Goal: Navigation & Orientation: Find specific page/section

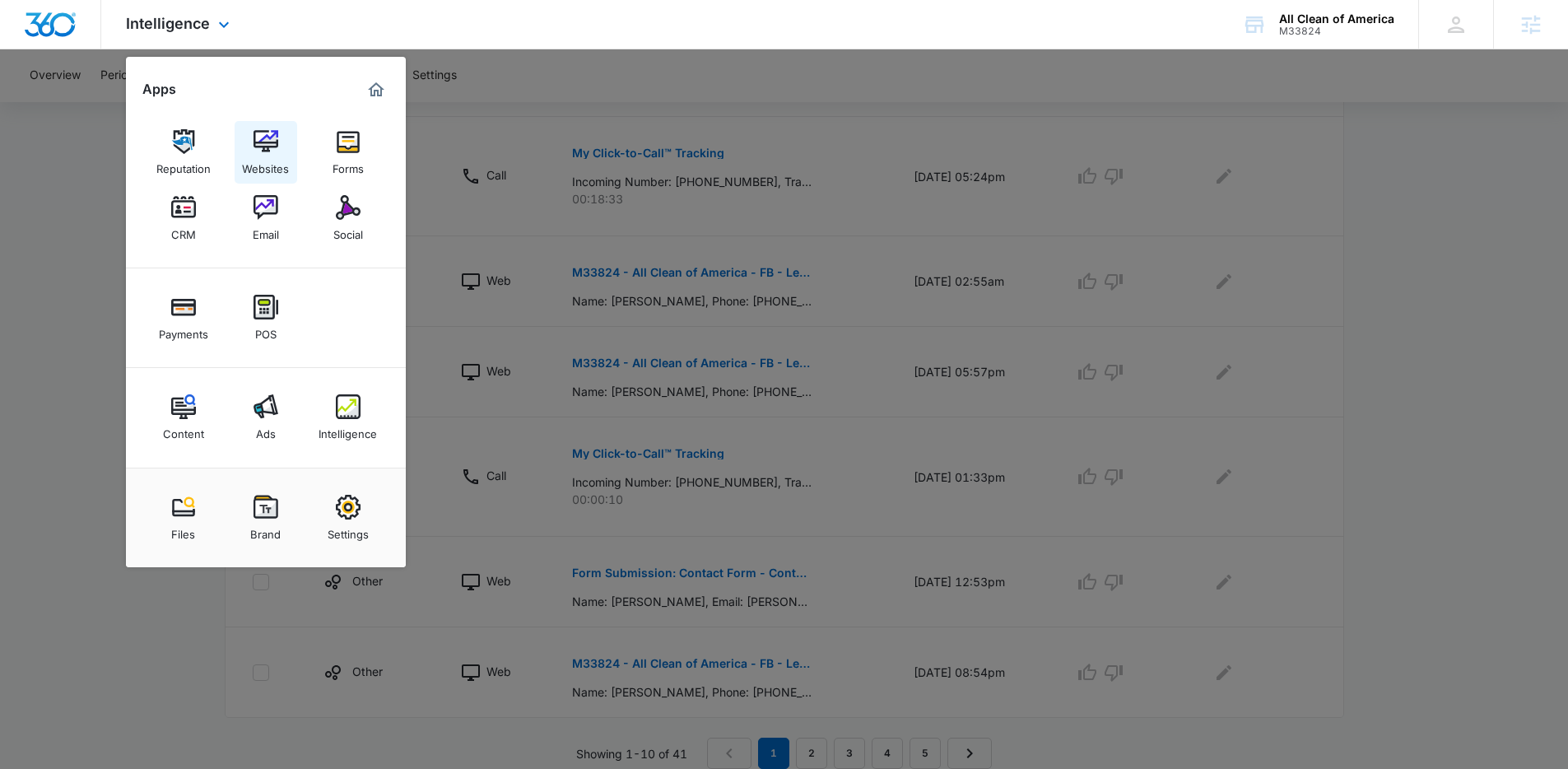
click at [279, 134] on link "Websites" at bounding box center [265, 152] width 62 height 62
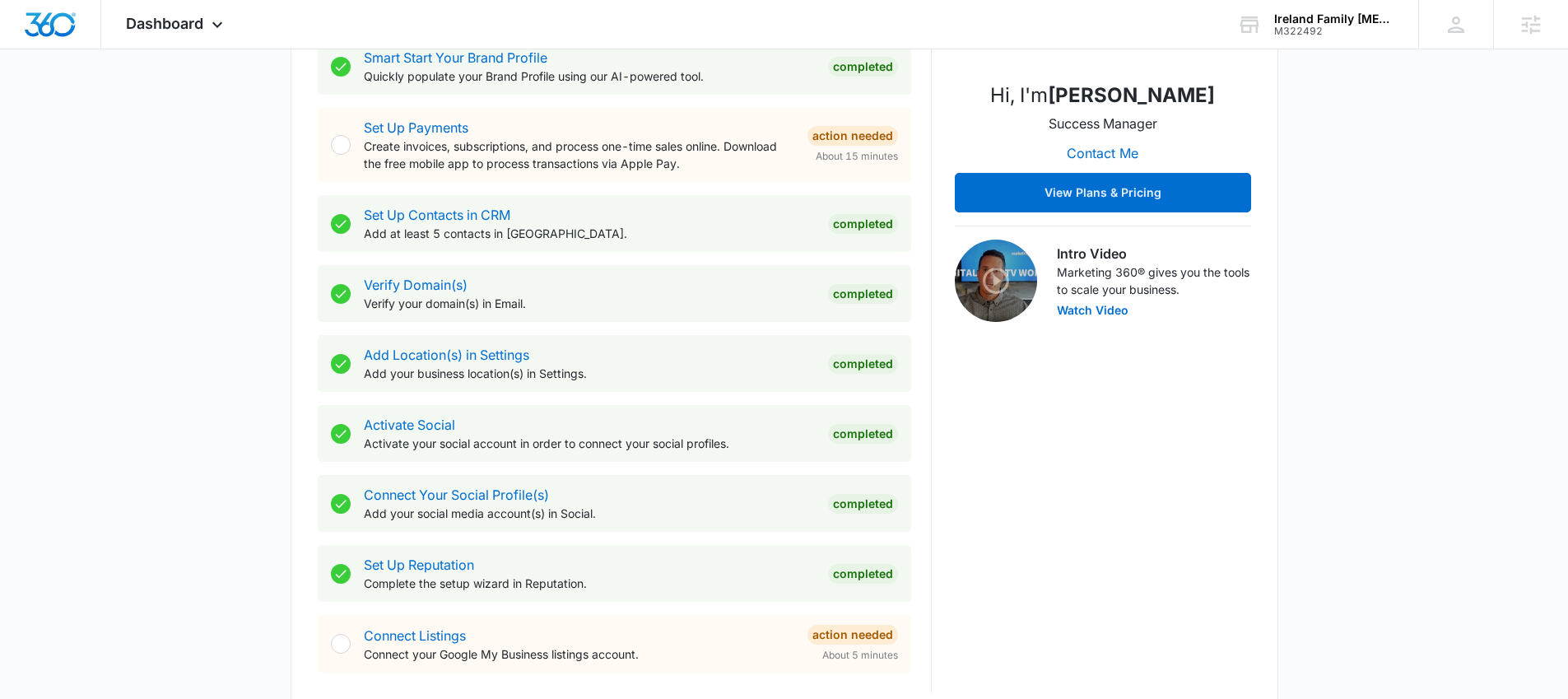
scroll to position [781, 0]
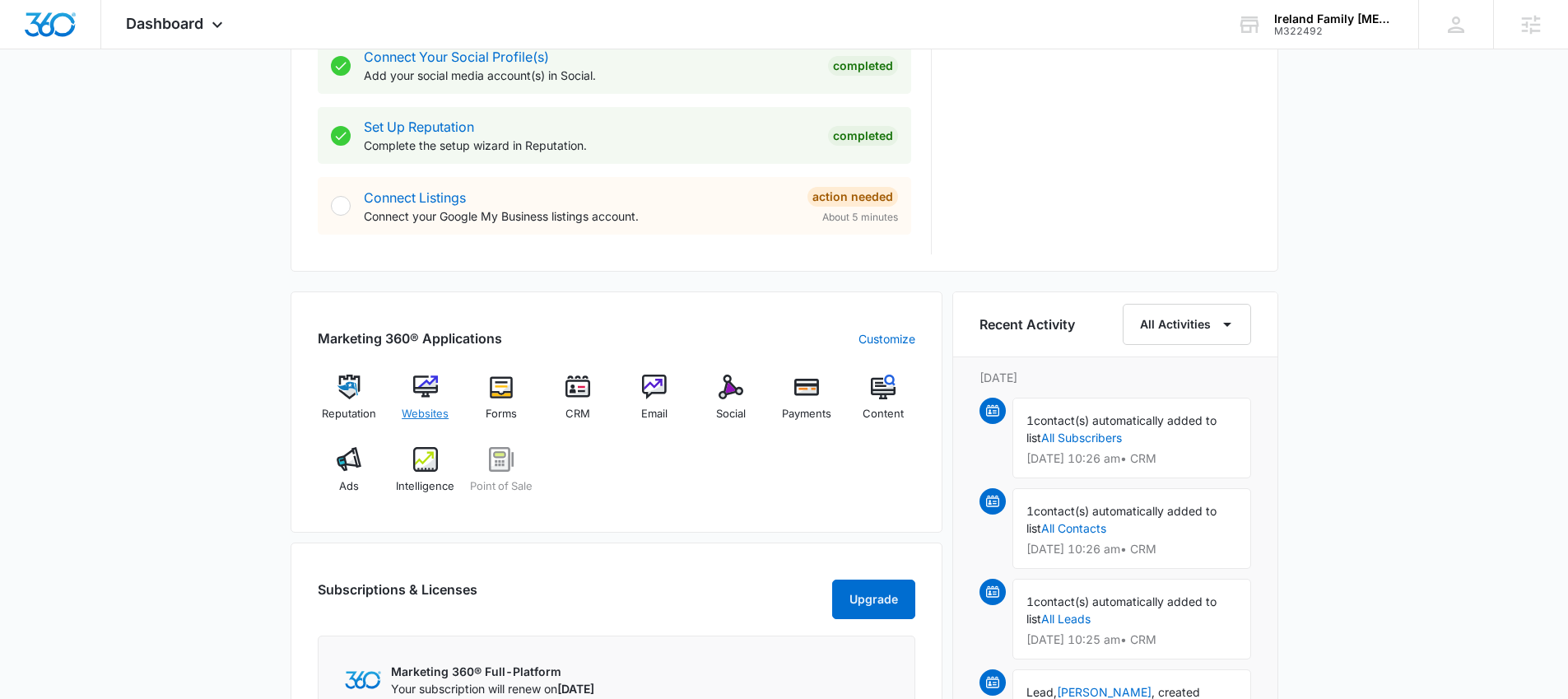
click at [410, 401] on div "Websites" at bounding box center [425, 404] width 63 height 59
